Goal: Use online tool/utility: Use online tool/utility

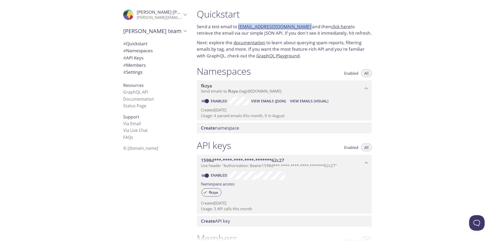
drag, startPoint x: 302, startPoint y: 25, endPoint x: 239, endPoint y: 28, distance: 63.0
click at [239, 28] on p "Send a test email to fkzya.test@inbox.testmail.app and then click here to retri…" at bounding box center [284, 29] width 175 height 13
copy p "[EMAIL_ADDRESS][DOMAIN_NAME]"
click at [261, 100] on span "View Emails (JSON)" at bounding box center [268, 101] width 35 height 6
click at [265, 99] on span "View Emails (JSON)" at bounding box center [268, 101] width 35 height 6
